Goal: Transaction & Acquisition: Register for event/course

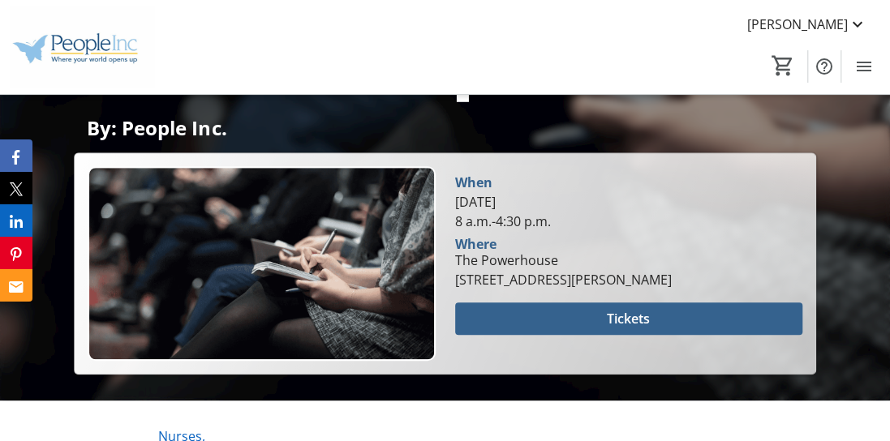
scroll to position [406, 0]
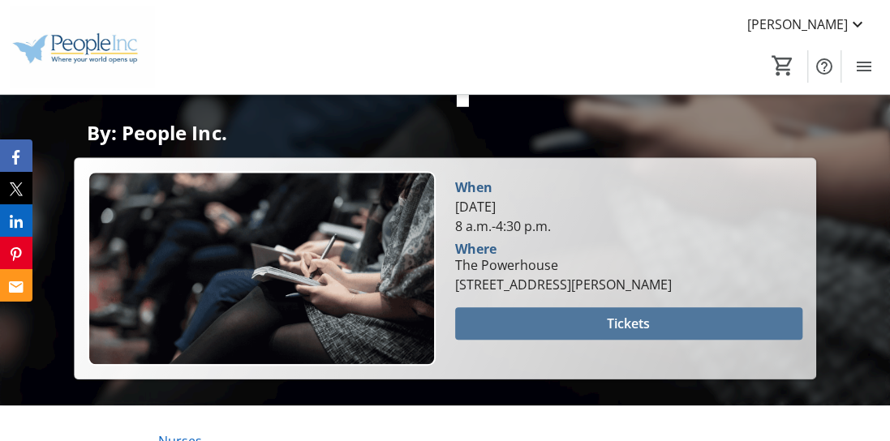
click at [602, 323] on span at bounding box center [628, 323] width 347 height 39
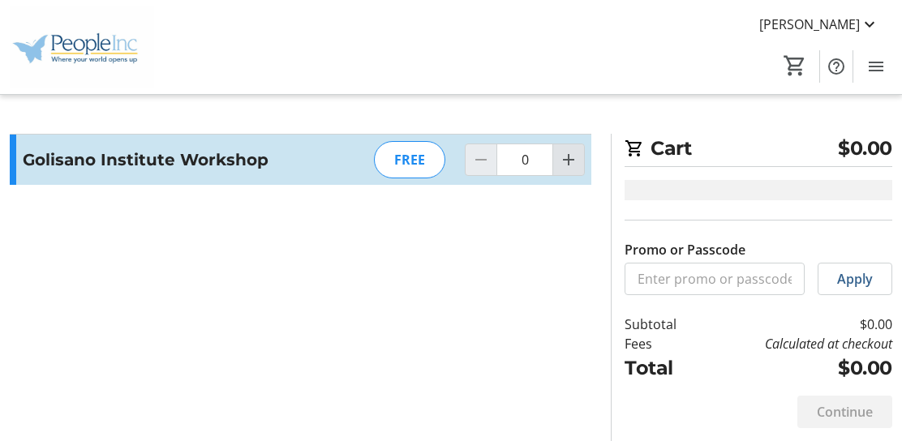
click at [570, 158] on mat-icon "Increment by one" at bounding box center [568, 159] width 19 height 19
type input "1"
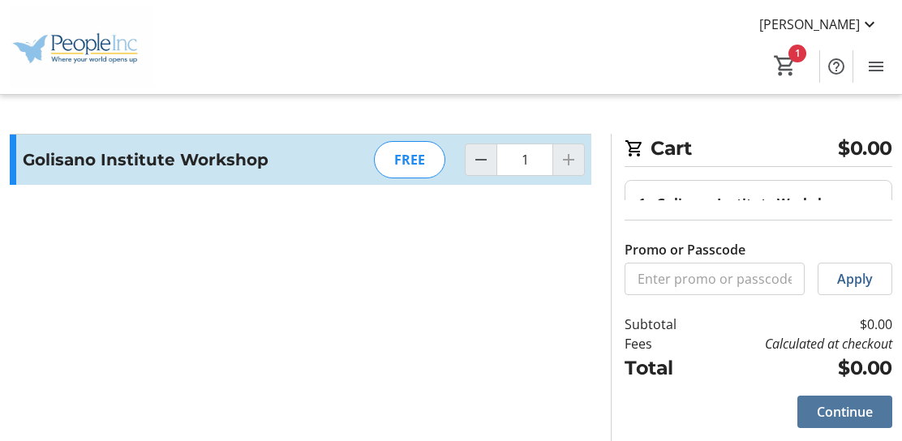
click at [873, 409] on span at bounding box center [845, 412] width 95 height 39
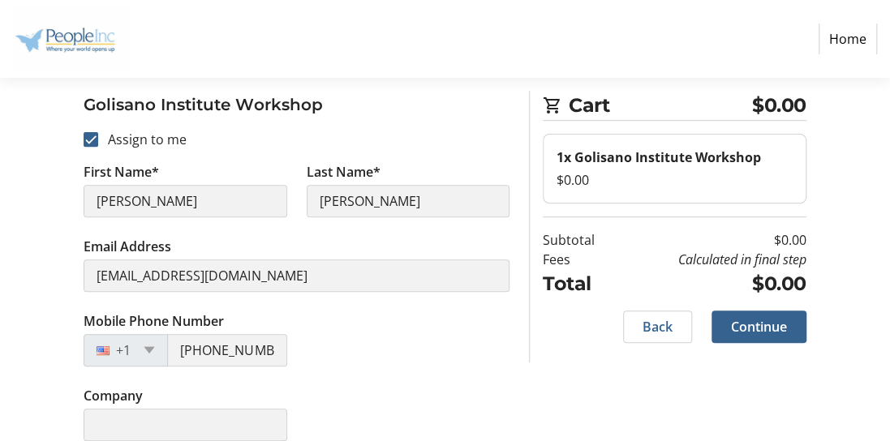
scroll to position [213, 0]
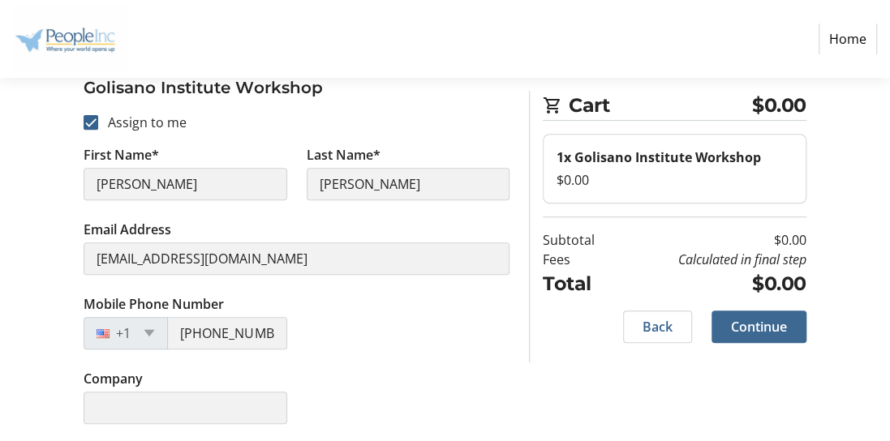
click at [768, 323] on span "Continue" at bounding box center [759, 326] width 56 height 19
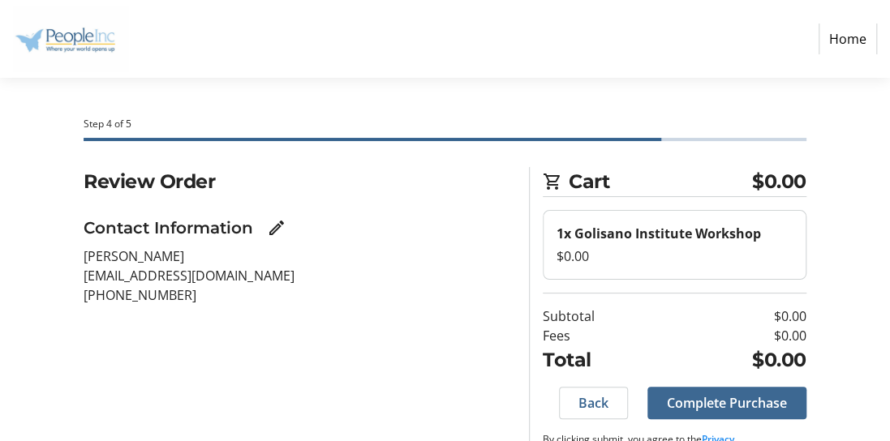
scroll to position [39, 0]
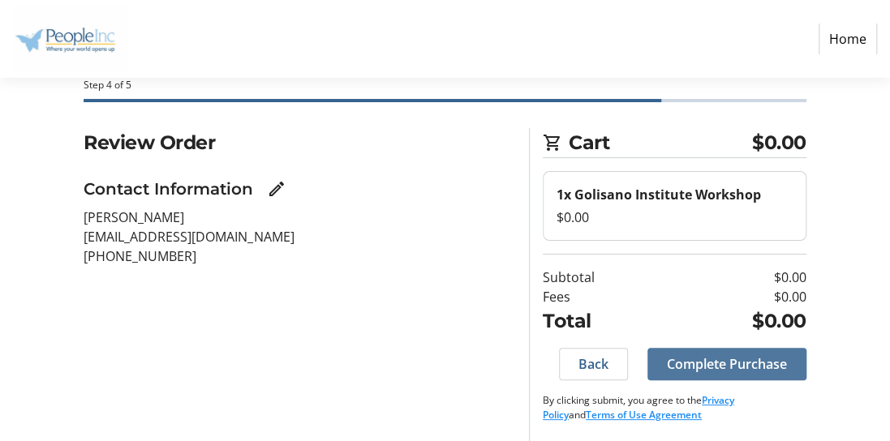
click at [727, 367] on span "Complete Purchase" at bounding box center [727, 364] width 120 height 19
